Goal: Task Accomplishment & Management: Manage account settings

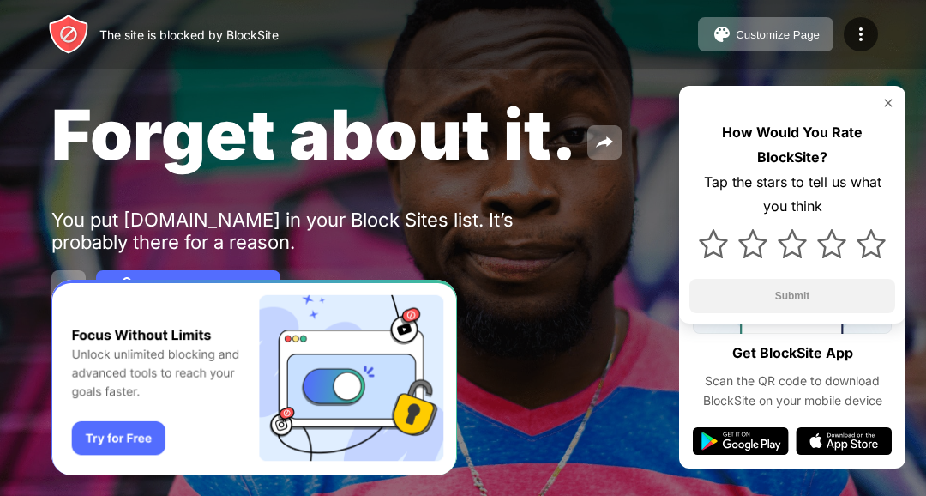
click at [863, 27] on img at bounding box center [861, 34] width 21 height 21
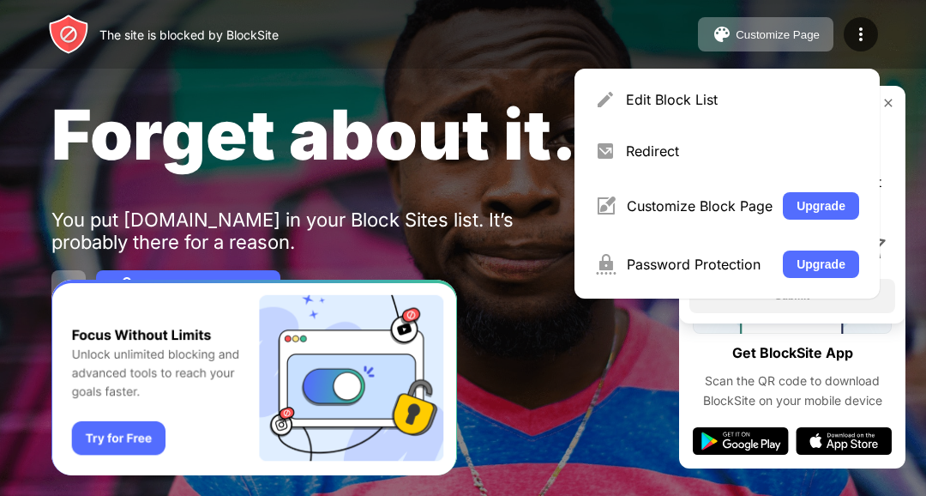
click at [671, 93] on div "Edit Block List" at bounding box center [742, 99] width 233 height 17
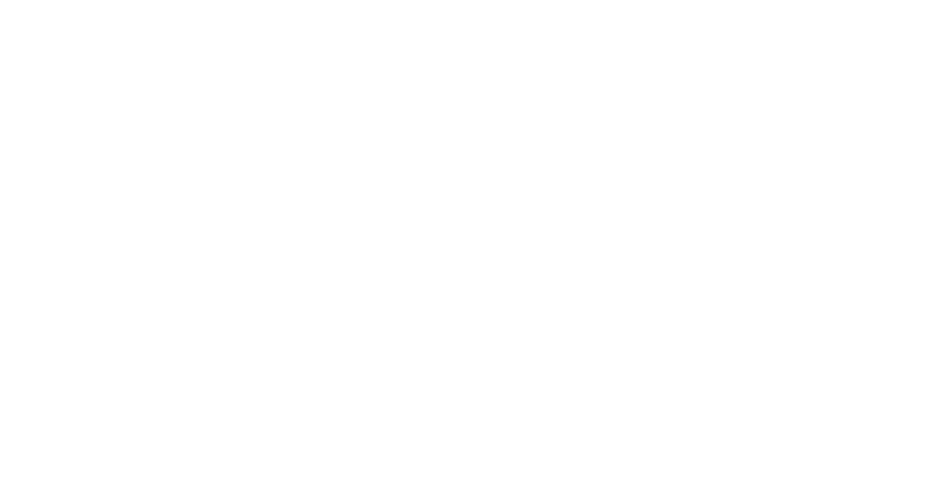
click at [516, 0] on html at bounding box center [463, 0] width 926 height 0
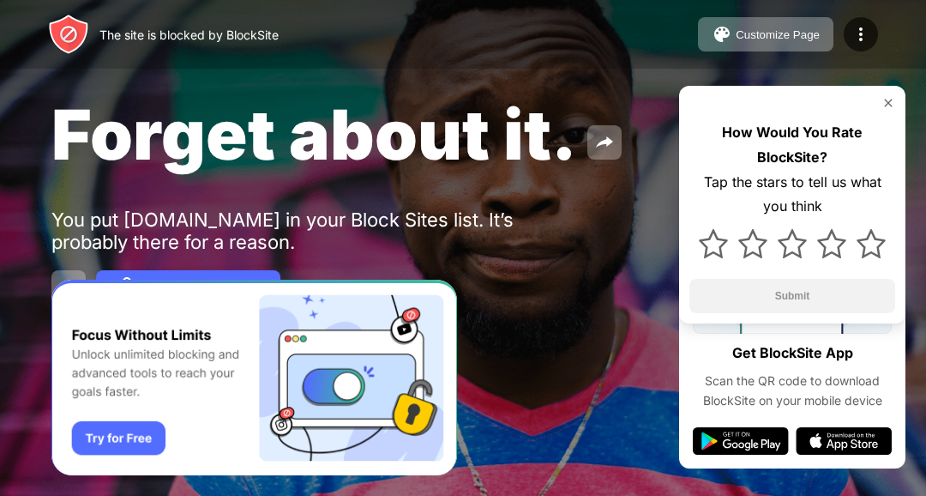
click at [851, 36] on img at bounding box center [861, 34] width 21 height 21
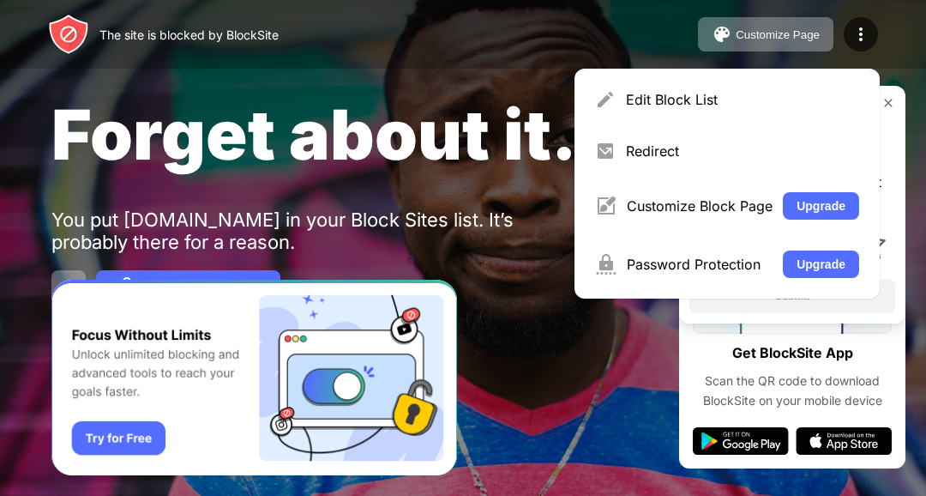
click at [677, 98] on div "Edit Block List" at bounding box center [742, 99] width 233 height 17
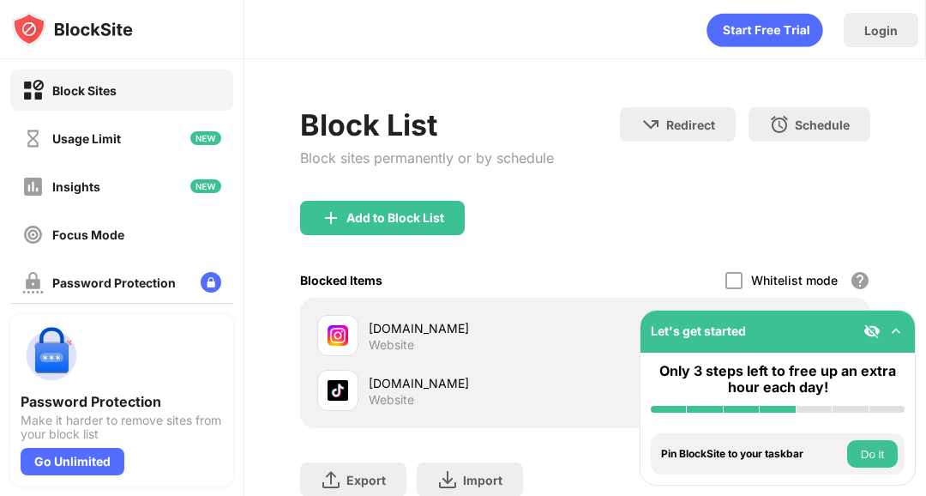
scroll to position [86, 0]
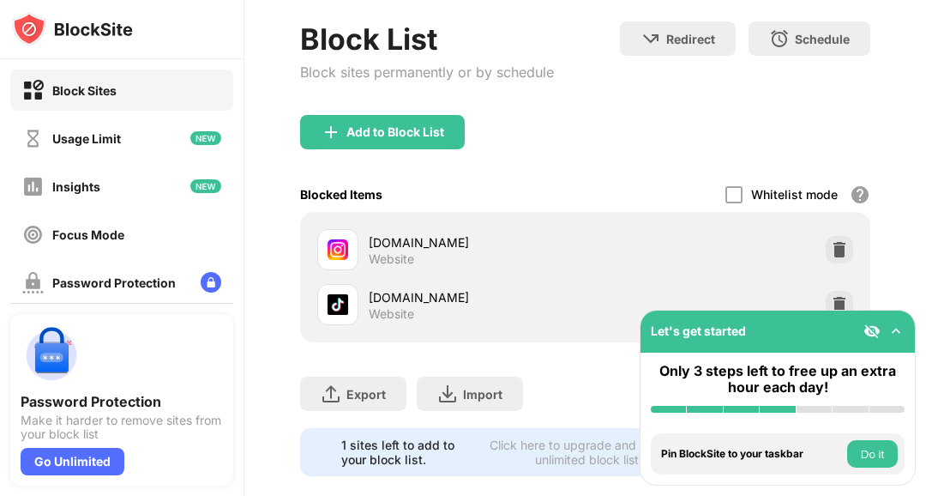
click at [846, 244] on img at bounding box center [839, 249] width 17 height 17
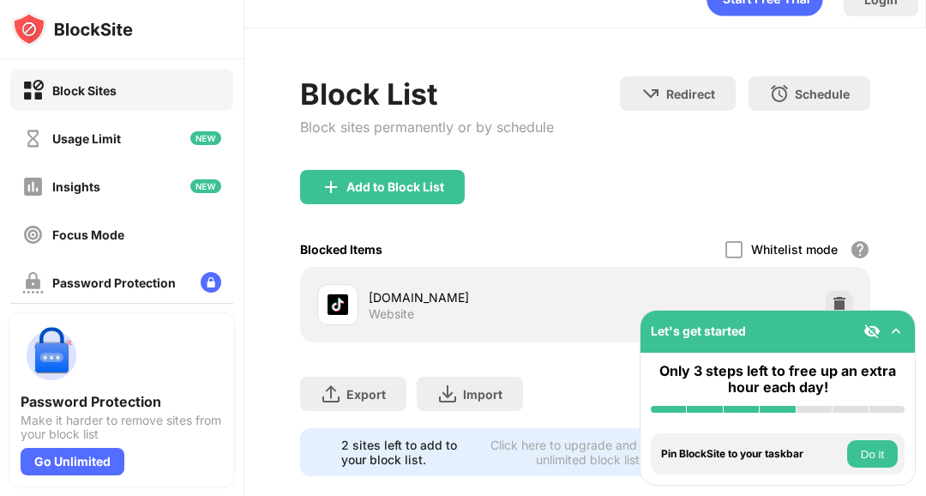
click at [846, 293] on div at bounding box center [839, 304] width 27 height 27
